Goal: Information Seeking & Learning: Check status

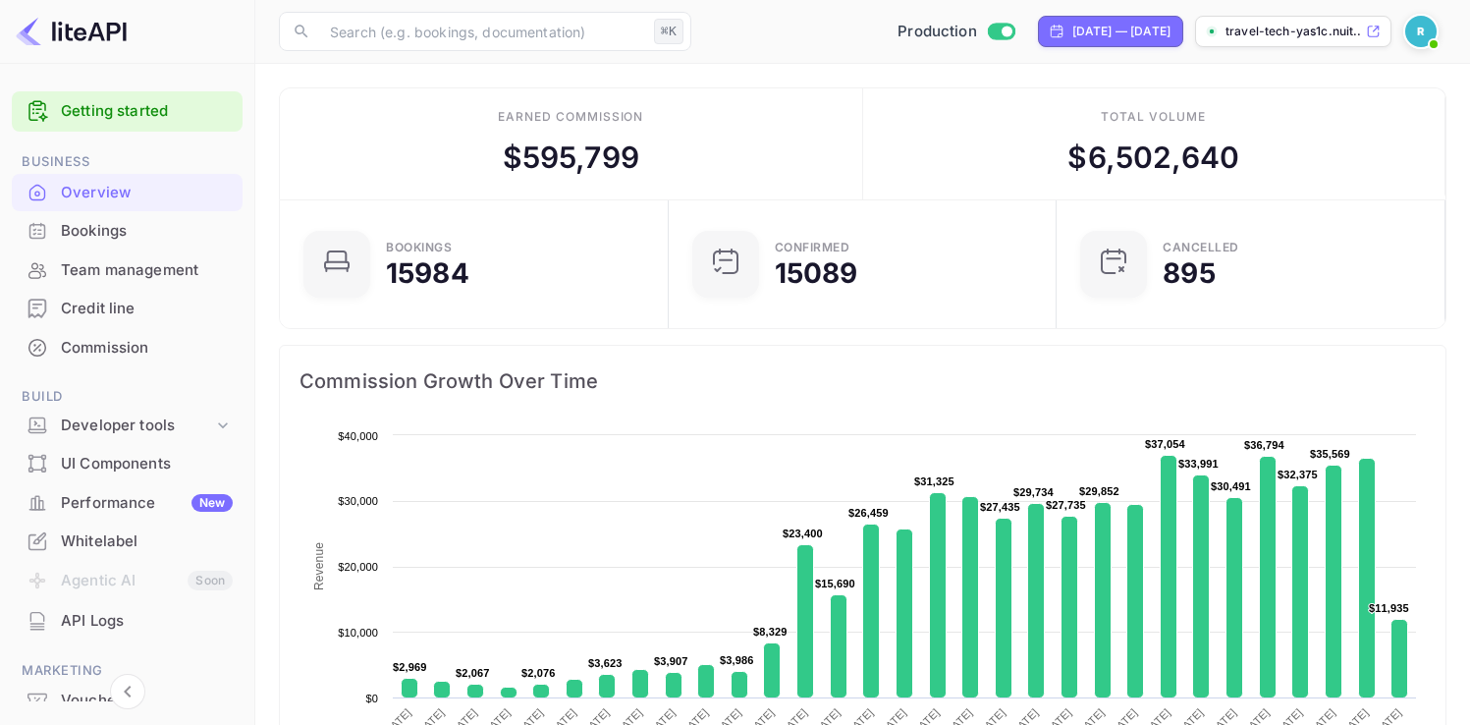
click at [140, 320] on div "Credit line" at bounding box center [127, 309] width 231 height 38
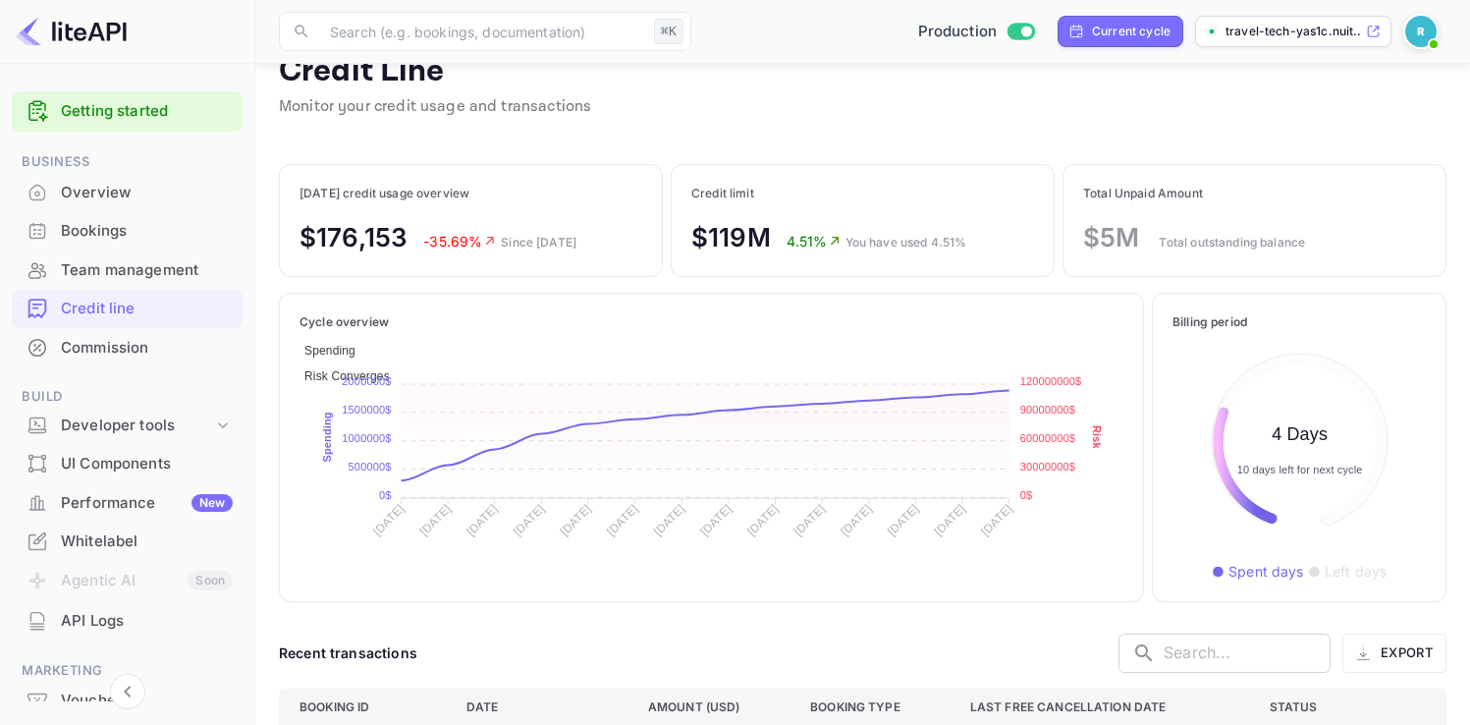
scroll to position [38, 0]
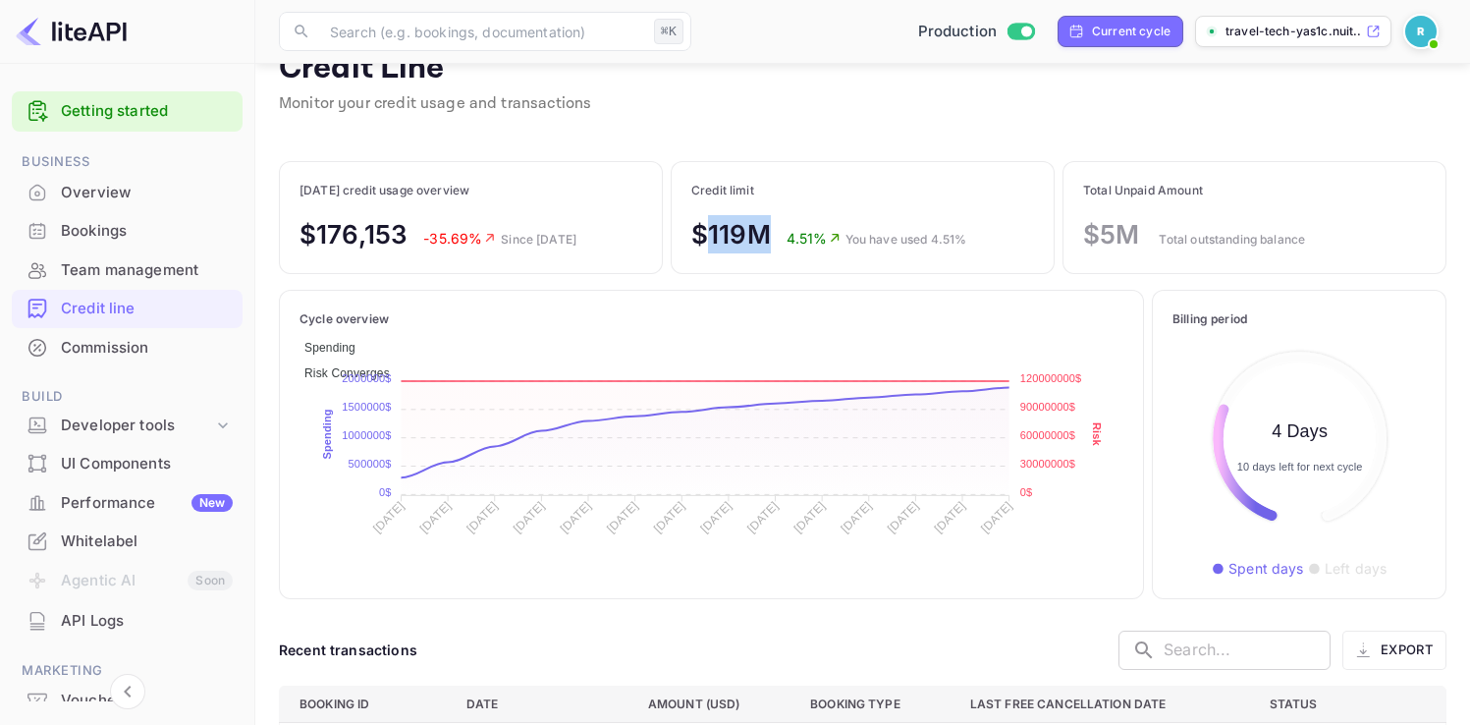
drag, startPoint x: 702, startPoint y: 232, endPoint x: 767, endPoint y: 229, distance: 64.9
click at [767, 229] on p "$119M" at bounding box center [731, 234] width 80 height 38
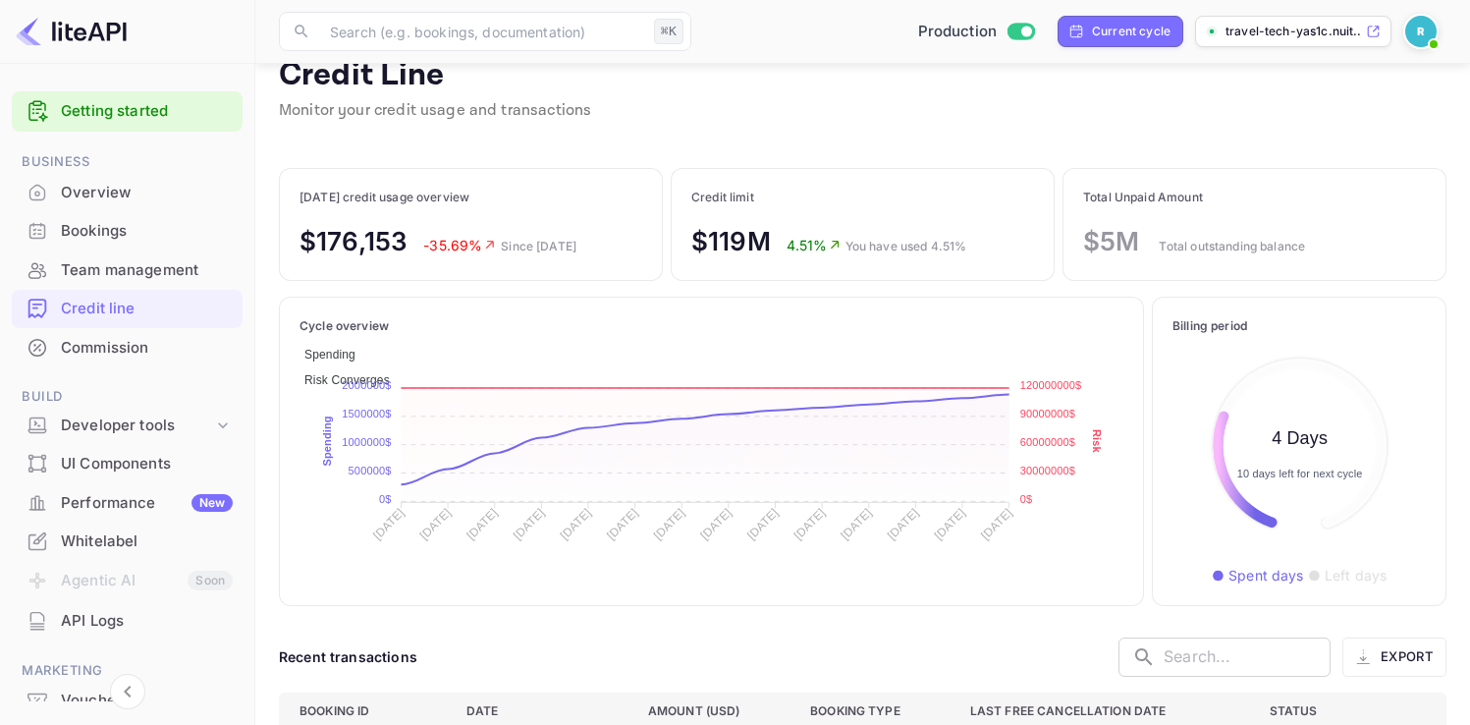
scroll to position [30, 0]
drag, startPoint x: 700, startPoint y: 239, endPoint x: 771, endPoint y: 245, distance: 71.0
click at [771, 245] on div "$119M 4.51% You have used 4.51%" at bounding box center [828, 242] width 275 height 38
click at [833, 190] on p "Credit limit" at bounding box center [828, 199] width 275 height 18
click at [724, 241] on p "$119M" at bounding box center [731, 242] width 80 height 38
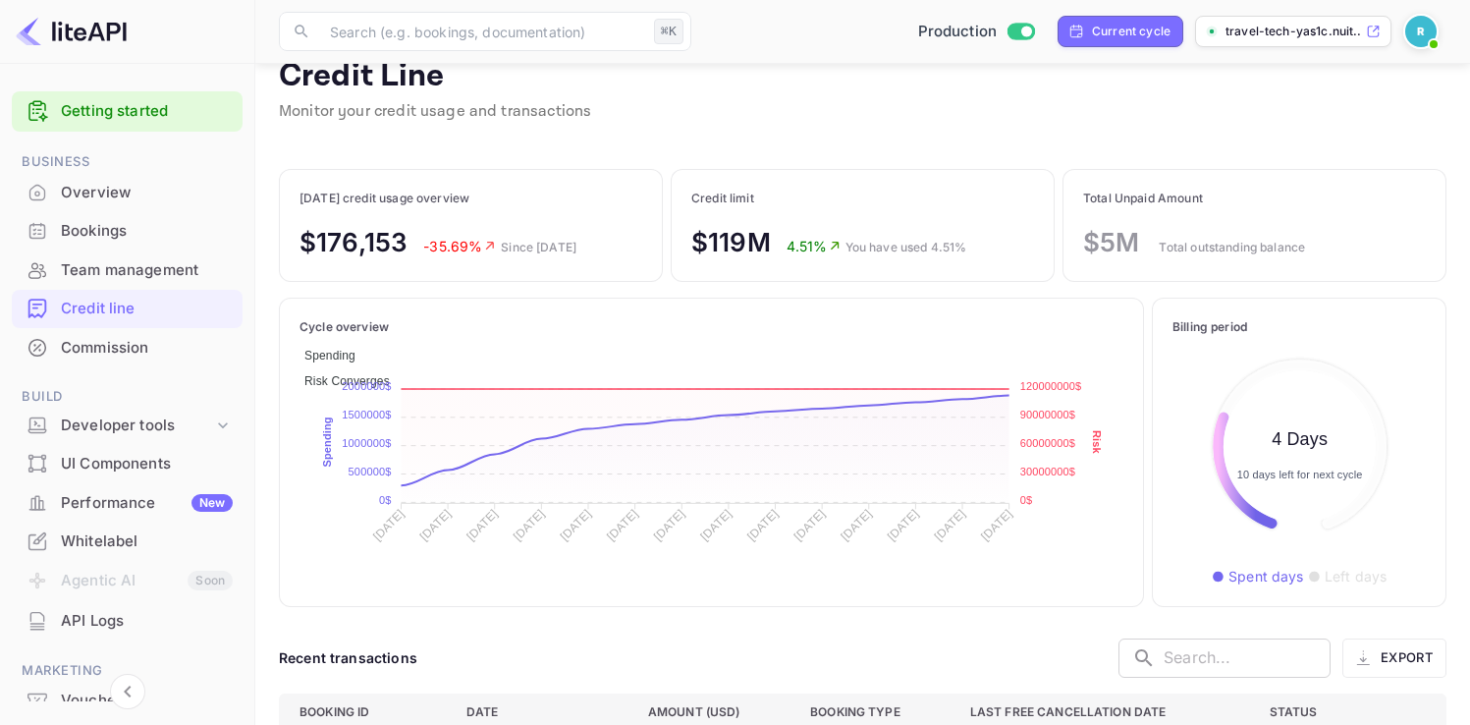
click at [724, 241] on p "$119M" at bounding box center [731, 242] width 80 height 38
click at [807, 233] on div "$119M 4.51% You have used 4.51%" at bounding box center [828, 242] width 275 height 38
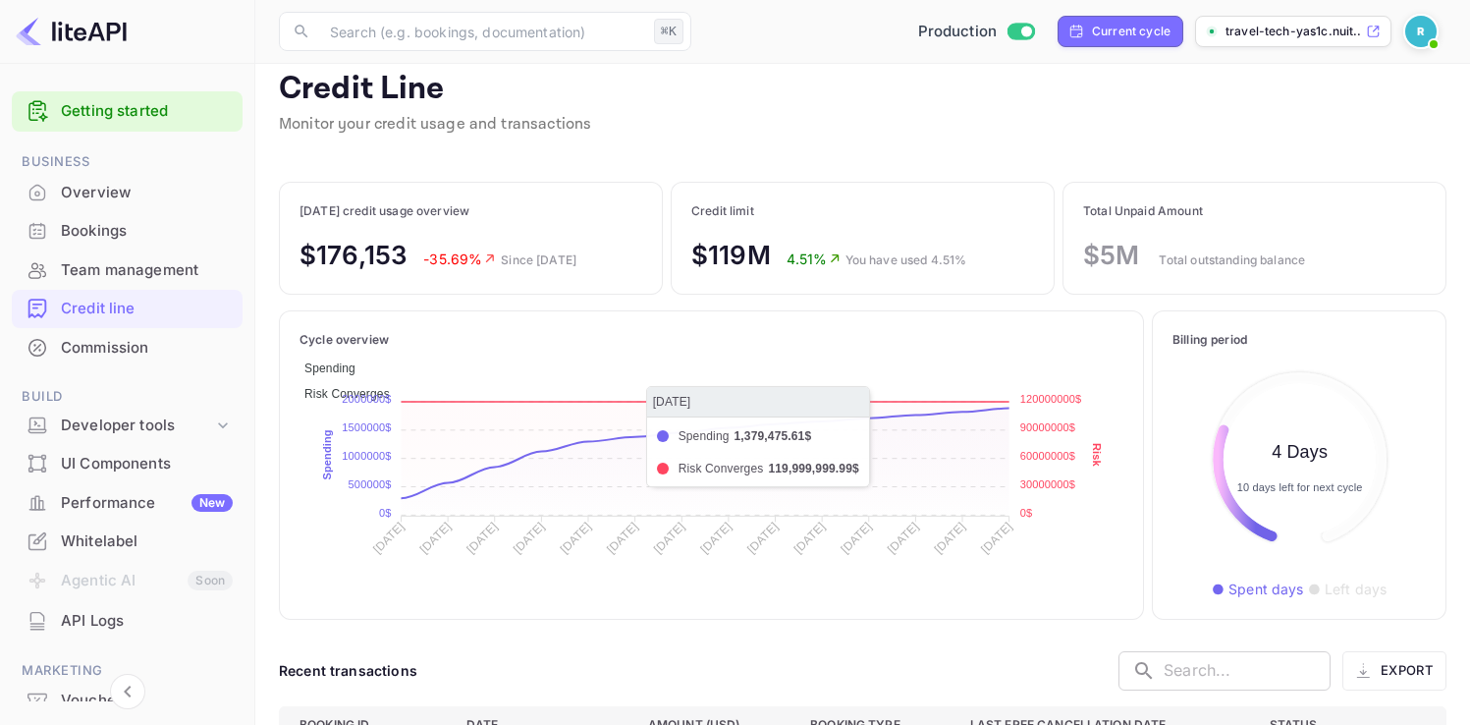
scroll to position [0, 0]
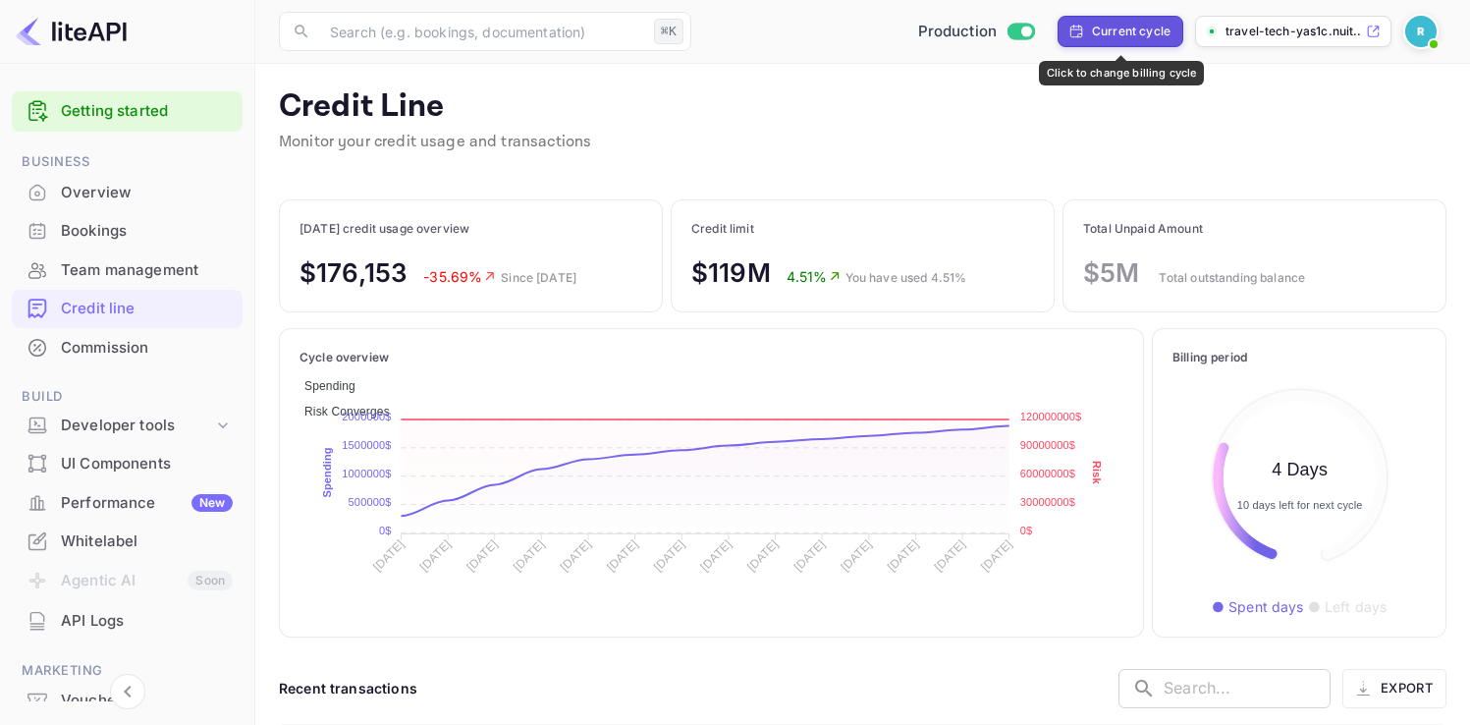
click at [1120, 28] on div "Current cycle" at bounding box center [1131, 32] width 79 height 18
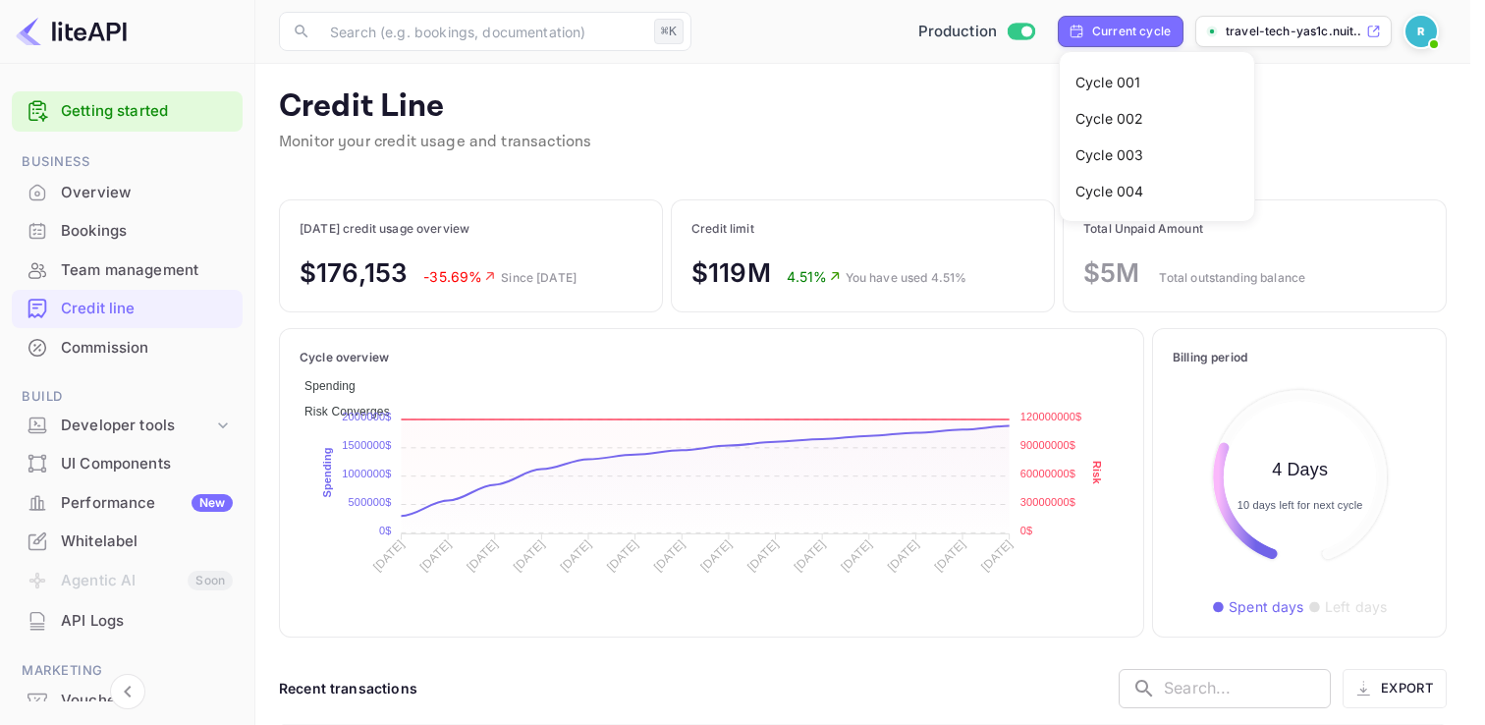
click at [851, 366] on div at bounding box center [742, 362] width 1485 height 725
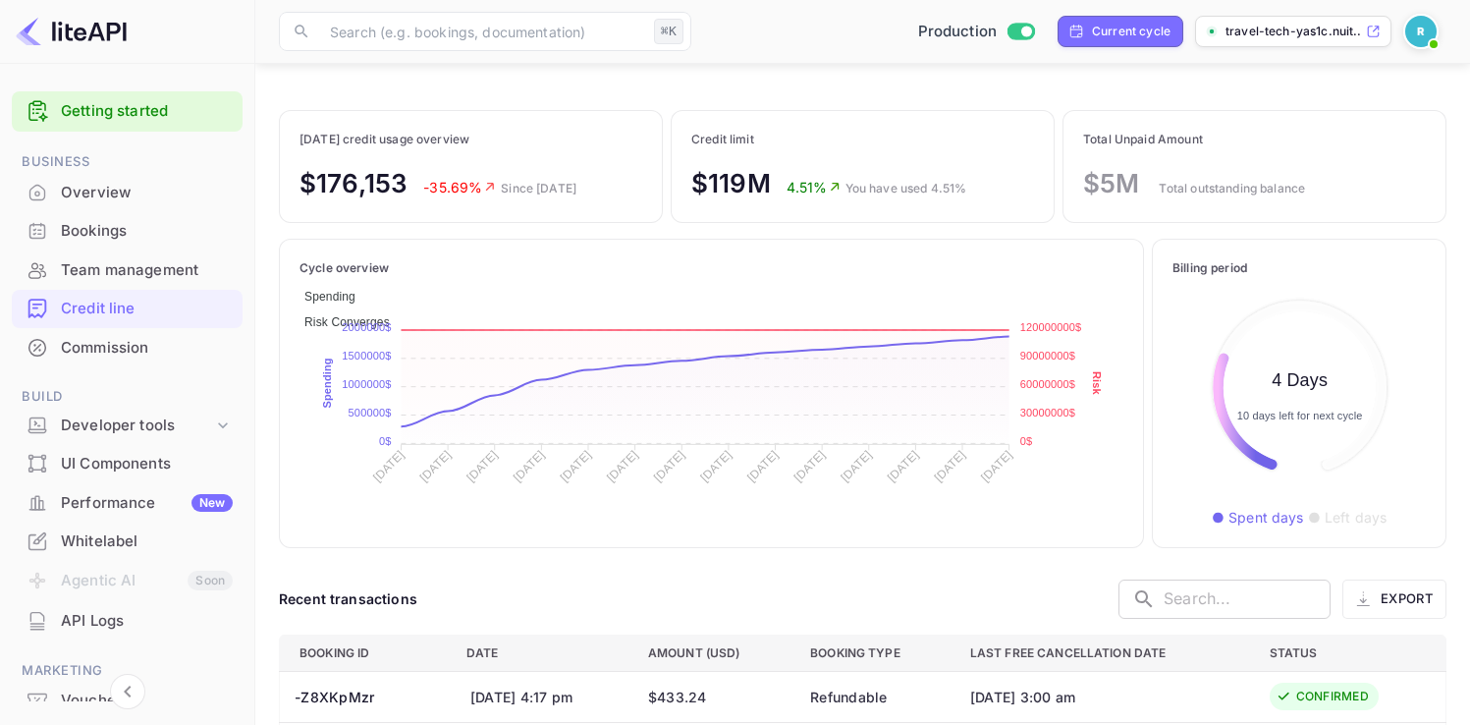
scroll to position [85, 0]
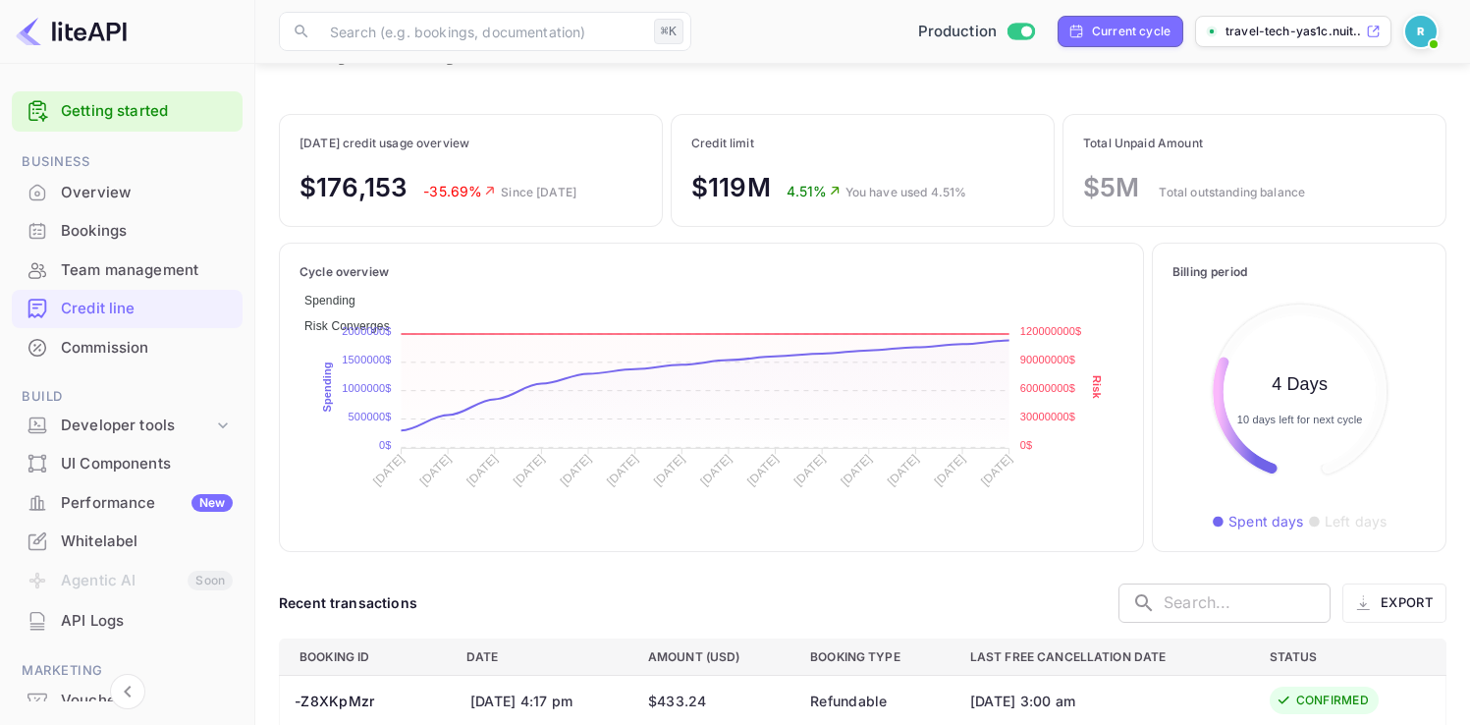
click at [446, 190] on p "-35.69%" at bounding box center [460, 191] width 74 height 21
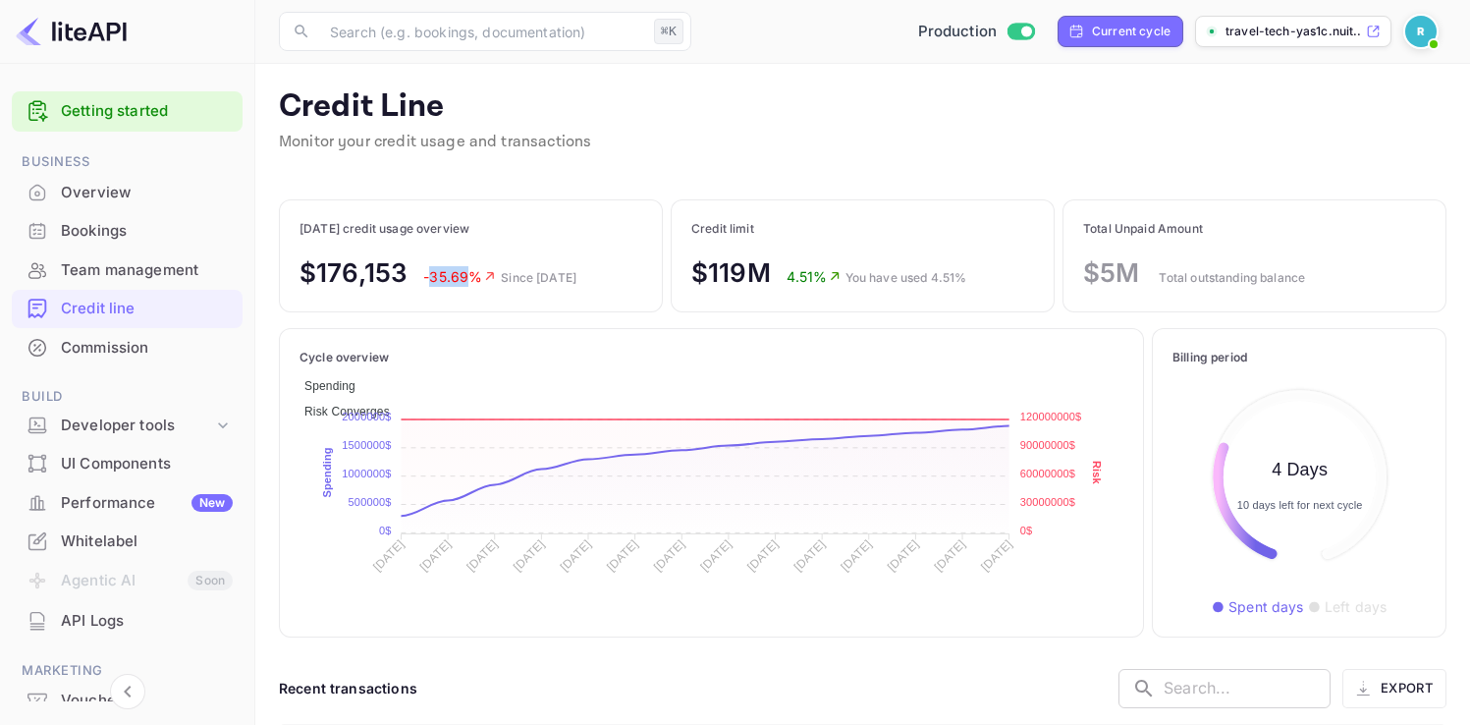
click at [689, 193] on main "Credit Line Monitor your credit usage and transactions Today credit usage overv…" at bounding box center [862, 703] width 1215 height 1279
